Goal: Task Accomplishment & Management: Use online tool/utility

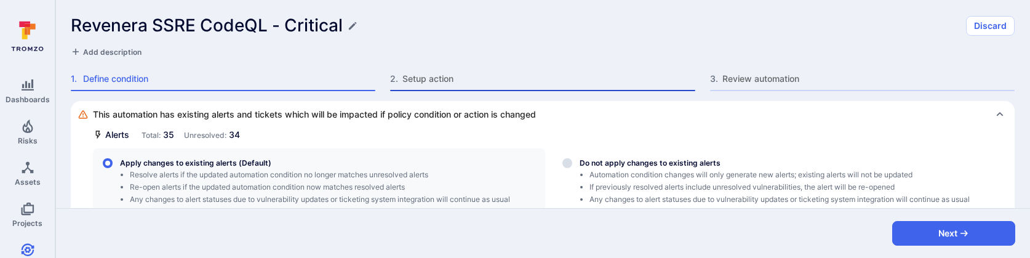
click at [459, 77] on span "Setup action" at bounding box center [548, 79] width 292 height 12
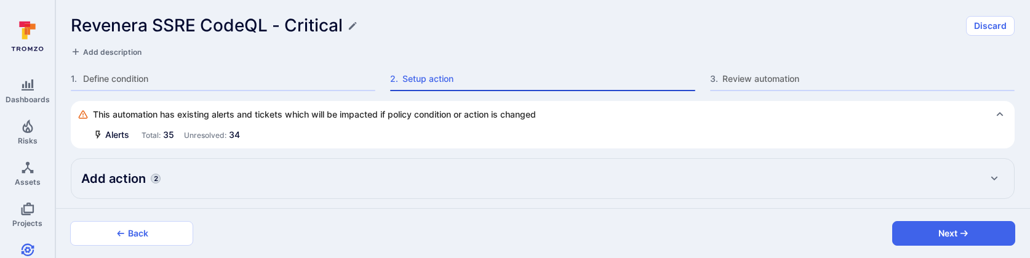
type textarea "x"
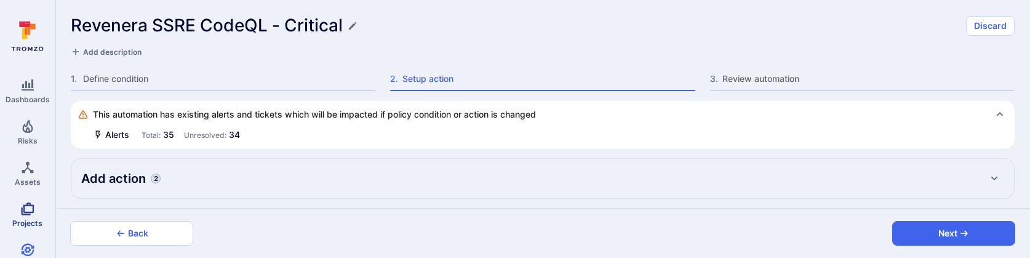
type textarea "x"
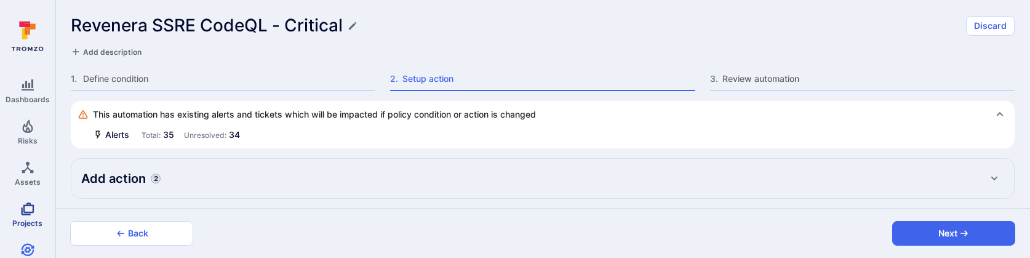
type textarea "x"
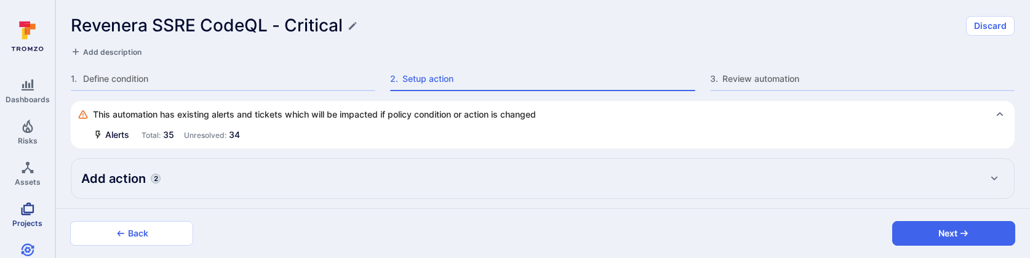
type textarea "x"
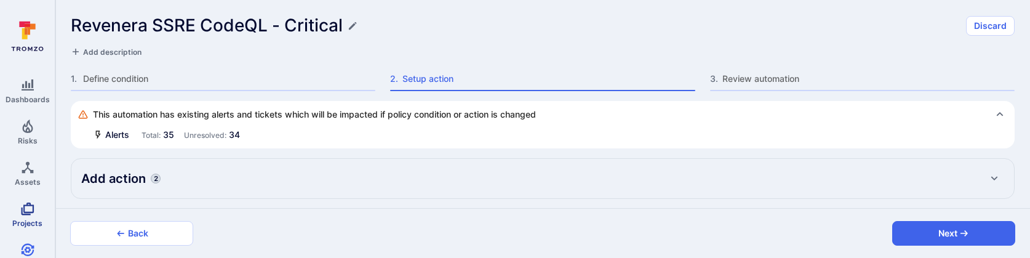
type textarea "x"
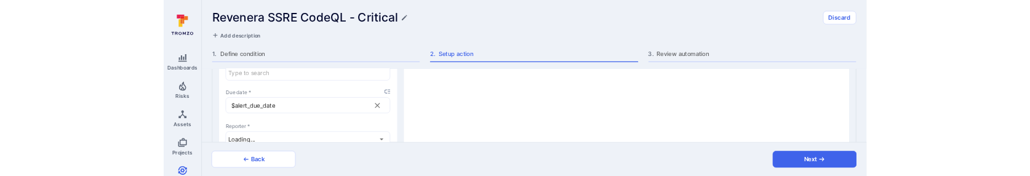
scroll to position [1441, 0]
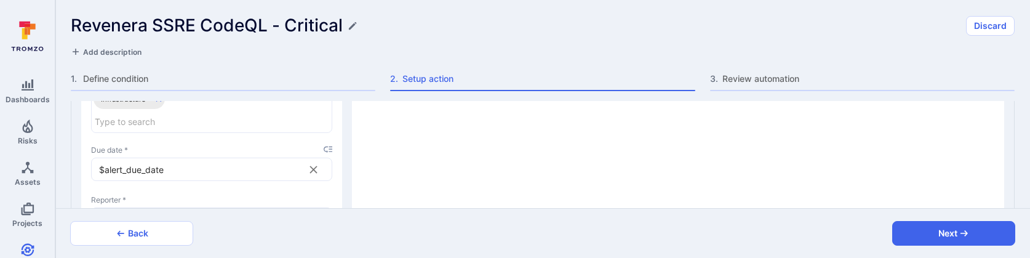
click at [329, 146] on icon "placeholder selector" at bounding box center [327, 149] width 9 height 7
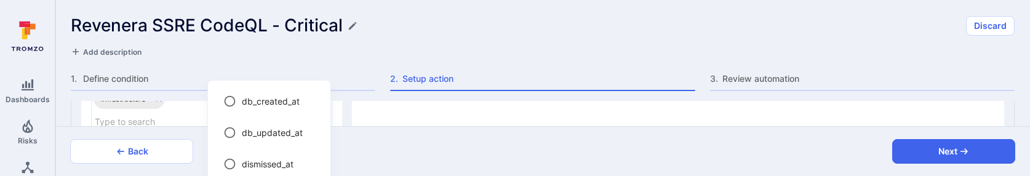
type textarea "x"
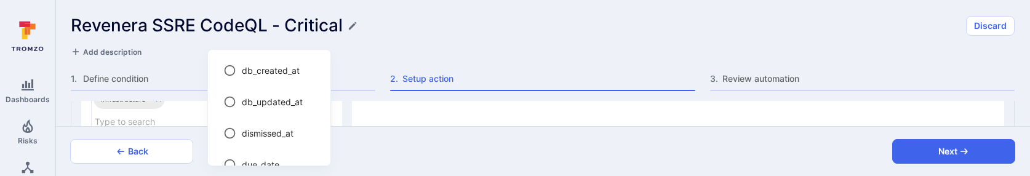
click at [465, 25] on div at bounding box center [515, 88] width 1030 height 176
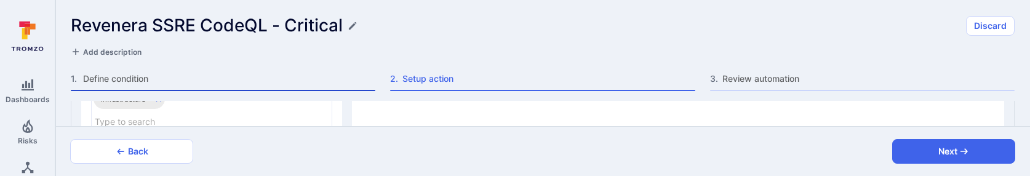
click at [321, 74] on span "Define condition" at bounding box center [229, 79] width 292 height 12
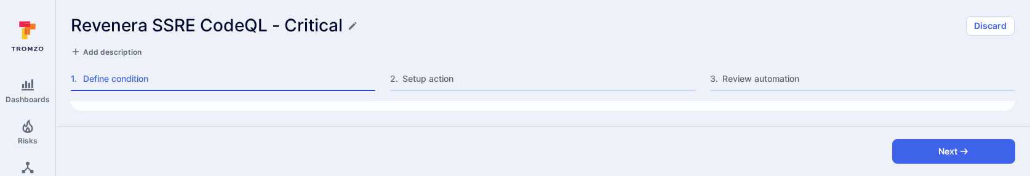
scroll to position [1109, 0]
click at [457, 67] on div "Revenera SSRE CodeQL - Critical Discard Add description 1 . Define condition 2 …" at bounding box center [542, 50] width 974 height 101
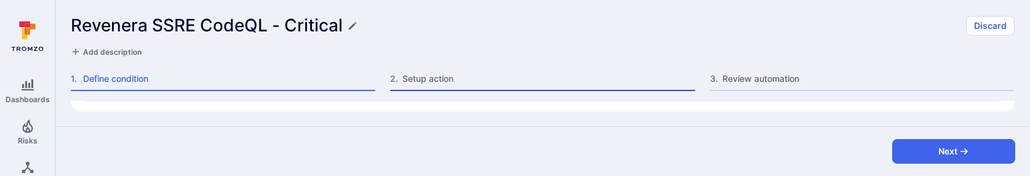
click at [444, 77] on span "Setup action" at bounding box center [548, 79] width 292 height 12
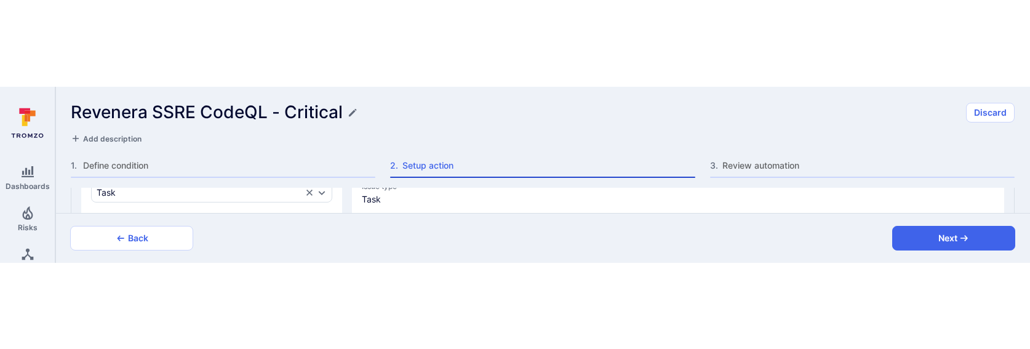
scroll to position [1441, 0]
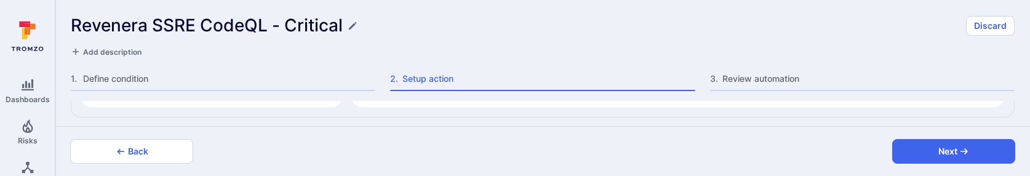
type textarea "x"
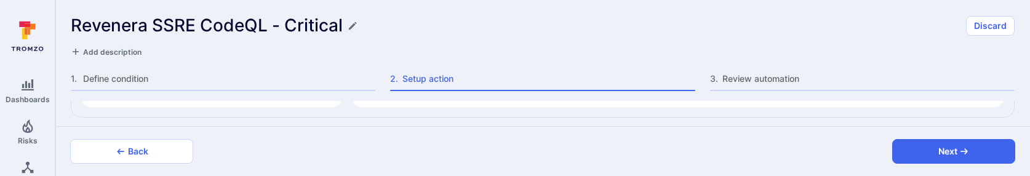
type textarea "x"
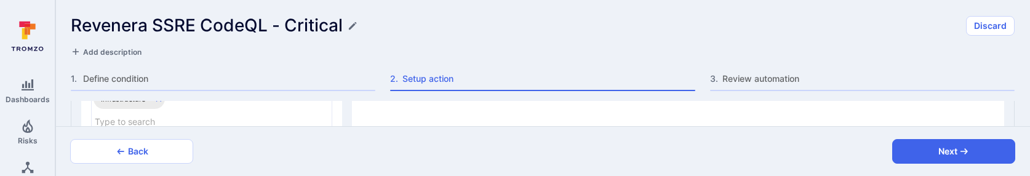
type textarea "x"
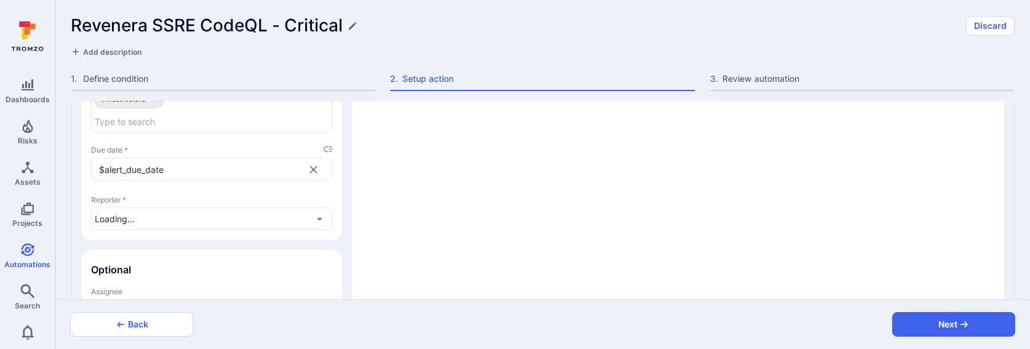
type textarea "x"
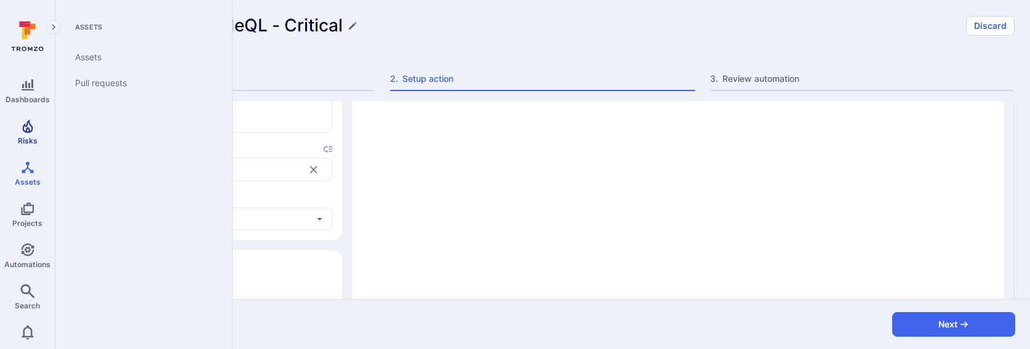
click at [26, 128] on icon "Risks" at bounding box center [27, 126] width 10 height 14
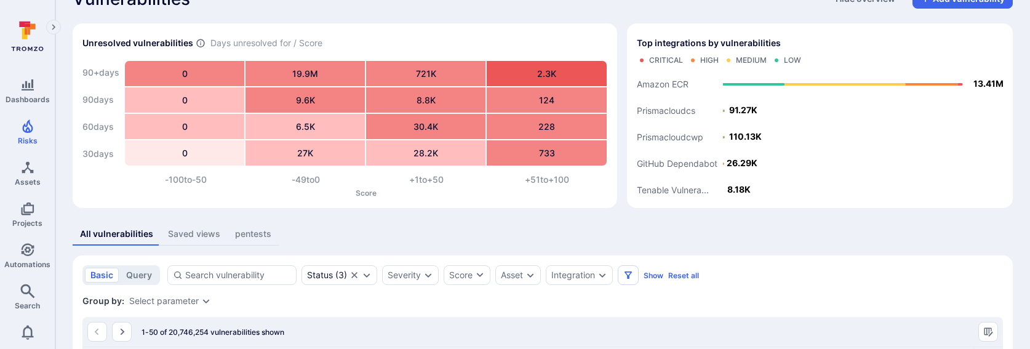
scroll to position [71, 0]
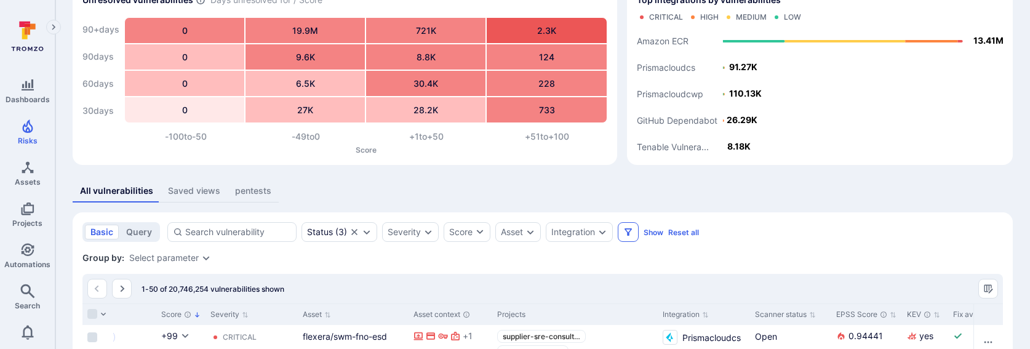
click at [622, 234] on button "Filters" at bounding box center [627, 232] width 21 height 20
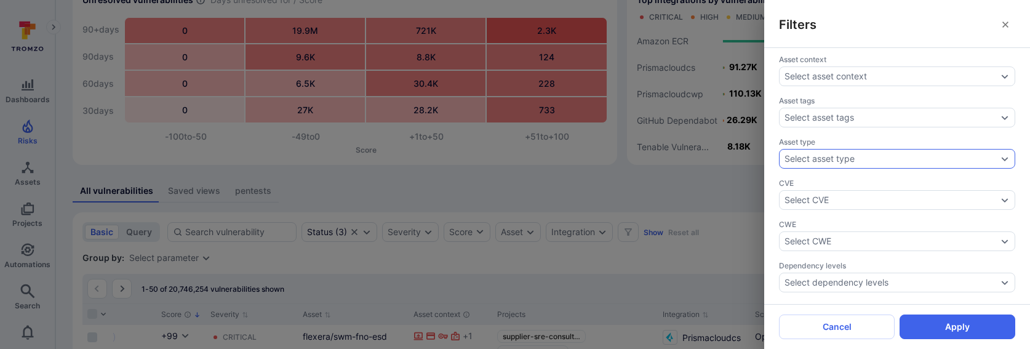
scroll to position [0, 0]
click at [24, 257] on div "Filters Assignee Select assignee Asset context Select asset context Asset tags …" at bounding box center [515, 174] width 1030 height 349
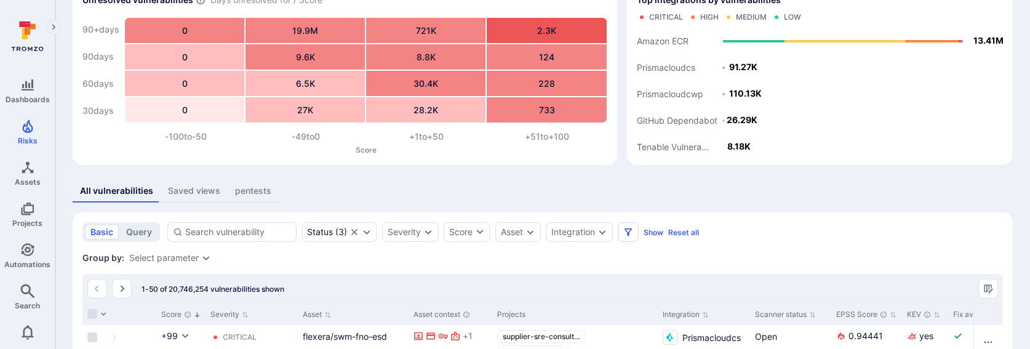
click at [24, 257] on icon "Search" at bounding box center [27, 291] width 15 height 15
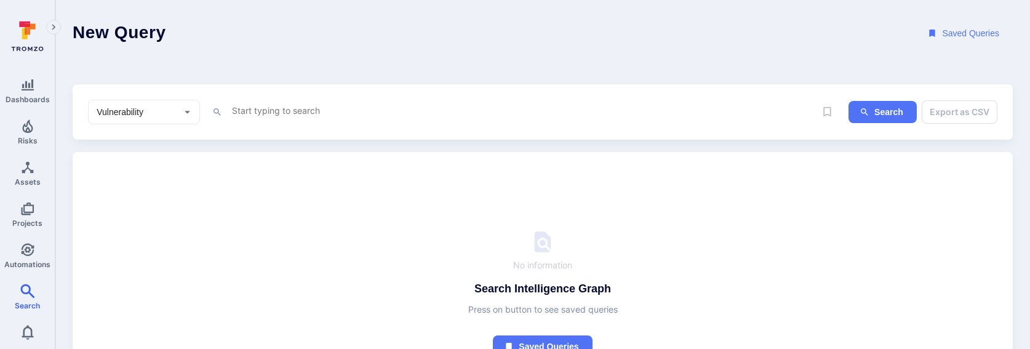
click at [248, 117] on textarea "Intelligence Graph search area" at bounding box center [523, 110] width 584 height 15
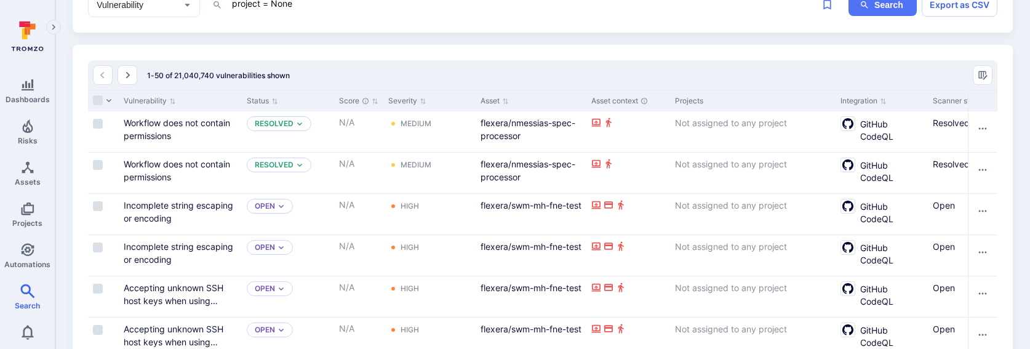
scroll to position [108, 0]
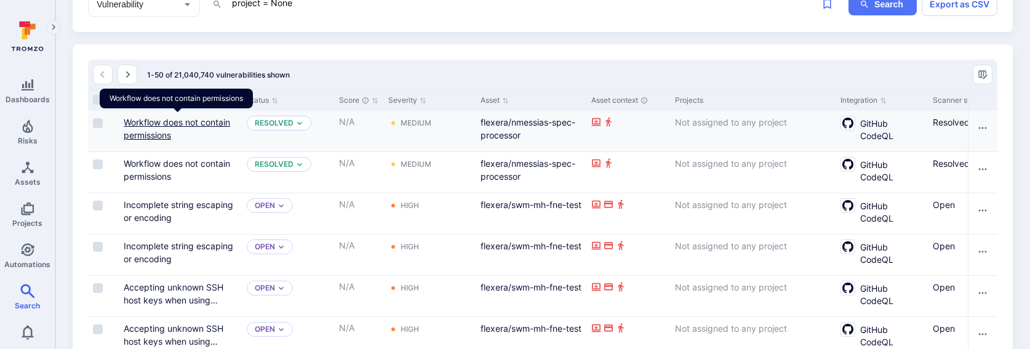
type textarea "project = None"
click at [223, 123] on link "Workflow does not contain permissions" at bounding box center [177, 128] width 106 height 23
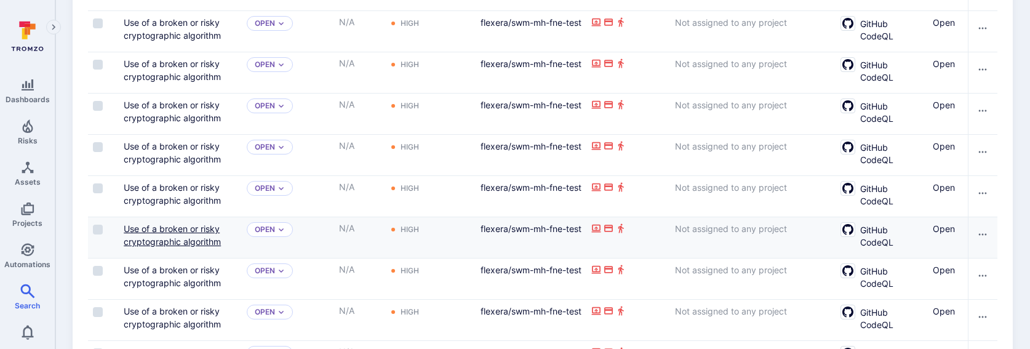
click at [173, 226] on link "Use of a broken or risky cryptographic algorithm" at bounding box center [172, 234] width 97 height 23
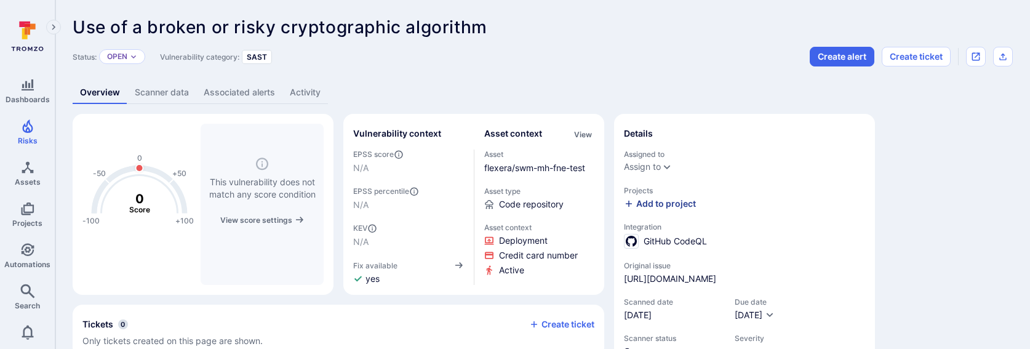
click at [653, 199] on div "Add to project" at bounding box center [660, 203] width 72 height 12
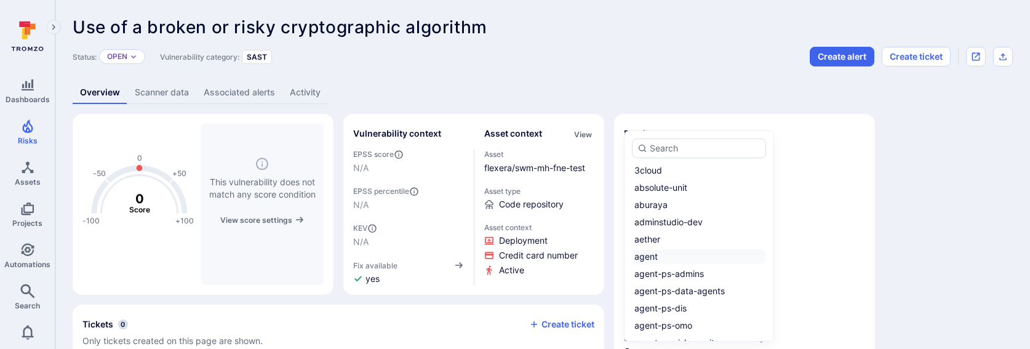
click at [656, 257] on div "agent" at bounding box center [645, 256] width 23 height 12
click at [763, 256] on input "agent" at bounding box center [763, 256] width 0 height 0
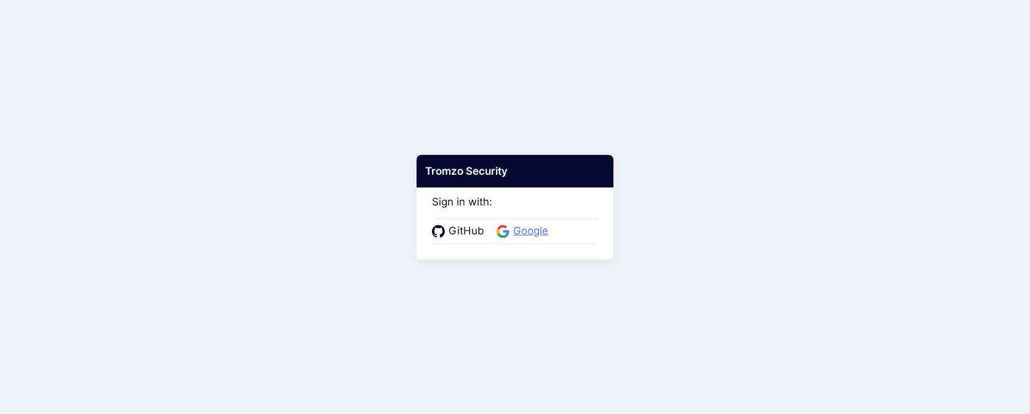
click at [527, 232] on span "Google" at bounding box center [530, 231] width 42 height 16
